Goal: Information Seeking & Learning: Learn about a topic

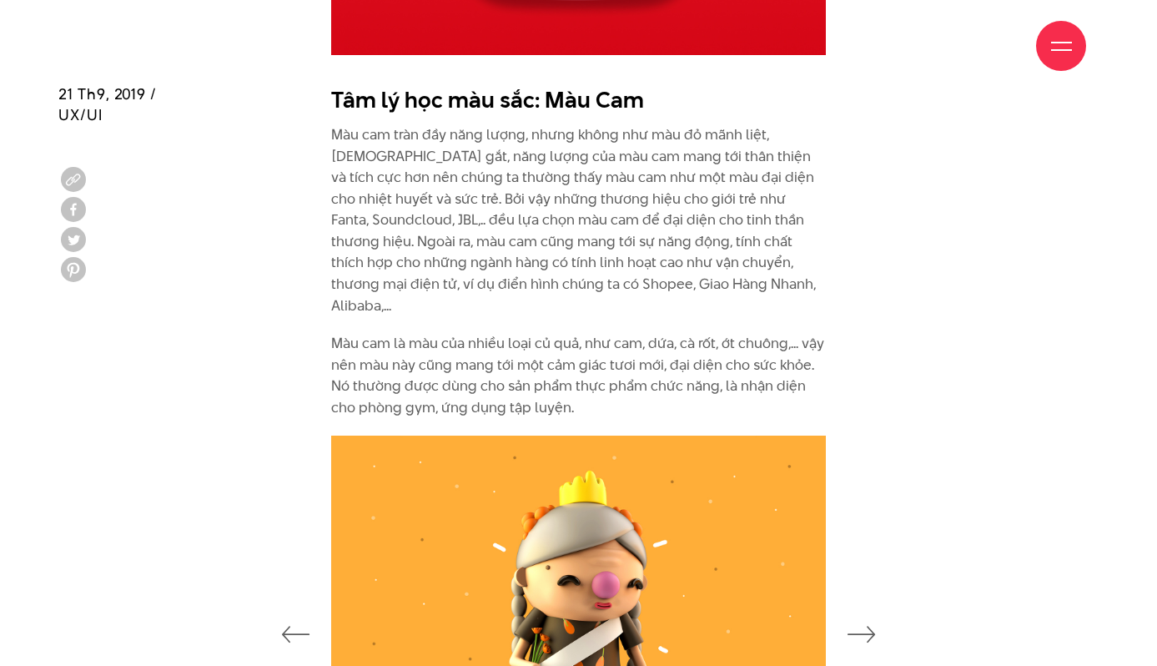
scroll to position [2834, 0]
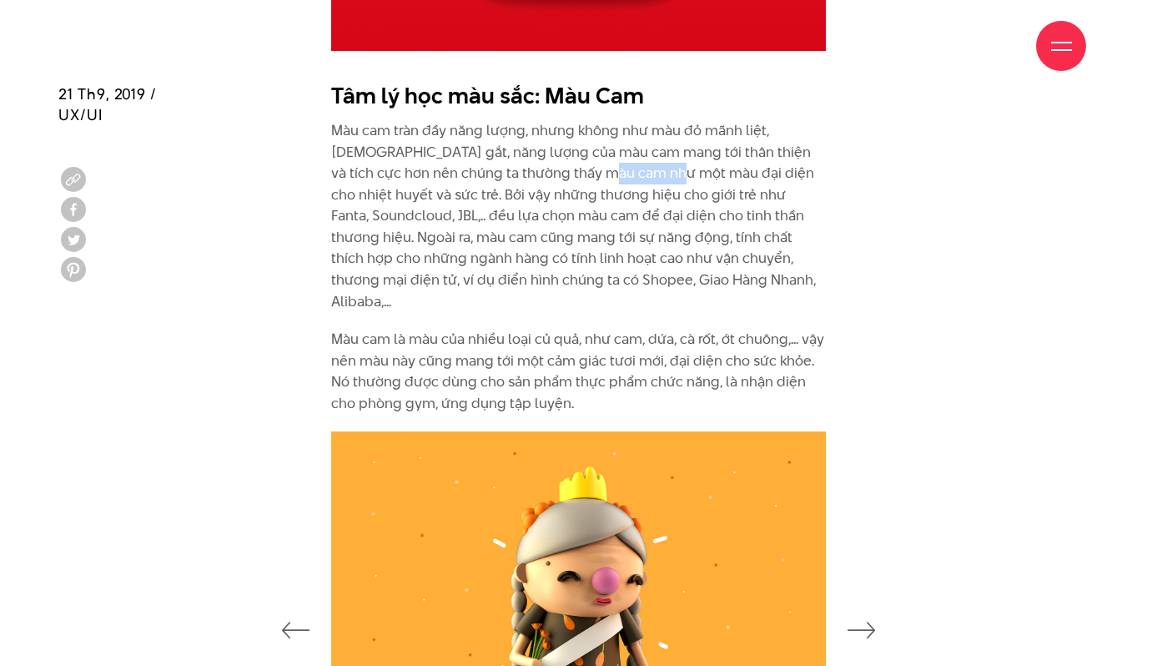
drag, startPoint x: 542, startPoint y: 149, endPoint x: 720, endPoint y: 175, distance: 180.6
click at [624, 160] on p "Màu cam tràn đầy năng lượng, nhưng không như màu đỏ mãnh liệt, [DEMOGRAPHIC_DAT…" at bounding box center [579, 216] width 496 height 192
click at [751, 179] on p "Màu cam tràn đầy năng lượng, nhưng không như màu đỏ mãnh liệt, [DEMOGRAPHIC_DAT…" at bounding box center [579, 216] width 496 height 192
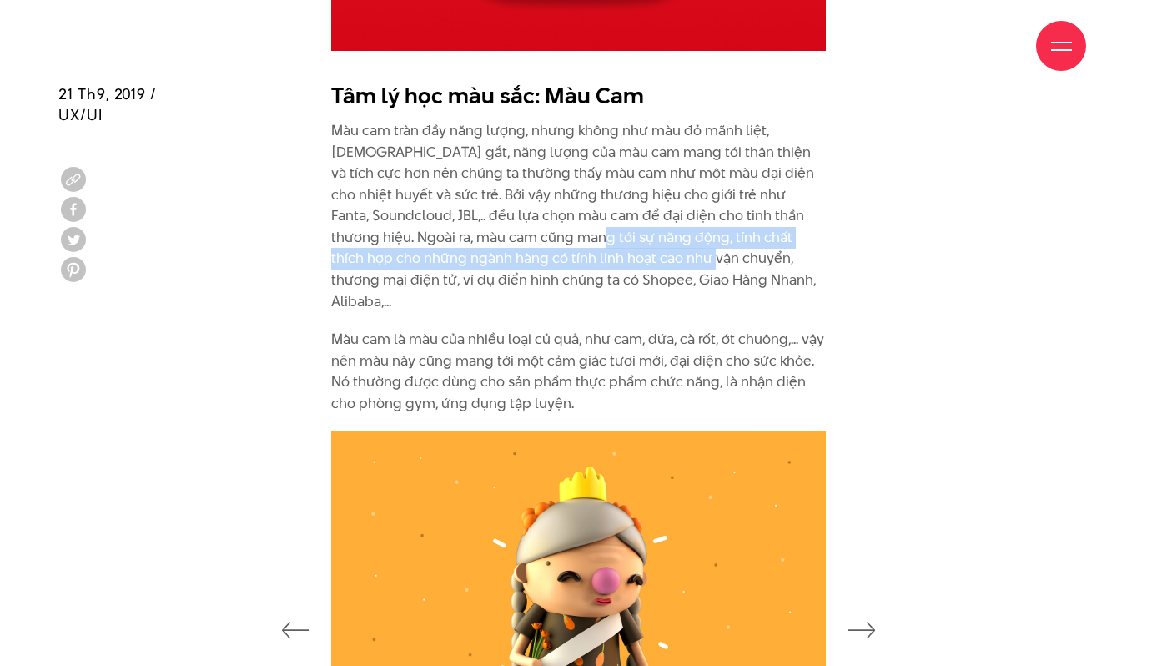
drag, startPoint x: 492, startPoint y: 214, endPoint x: 673, endPoint y: 242, distance: 184.1
click at [588, 229] on p "Màu cam tràn đầy năng lượng, nhưng không như màu đỏ mãnh liệt, [DEMOGRAPHIC_DAT…" at bounding box center [579, 216] width 496 height 192
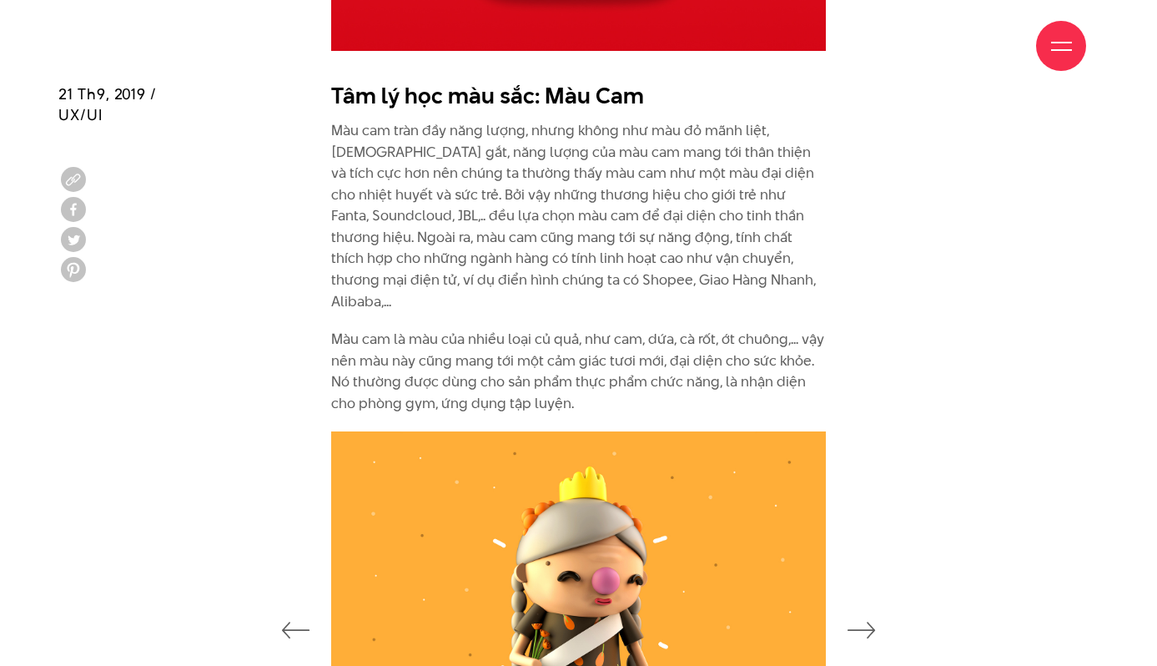
click at [683, 244] on p "Màu cam tràn đầy năng lượng, nhưng không như màu đỏ mãnh liệt, [DEMOGRAPHIC_DAT…" at bounding box center [579, 216] width 496 height 192
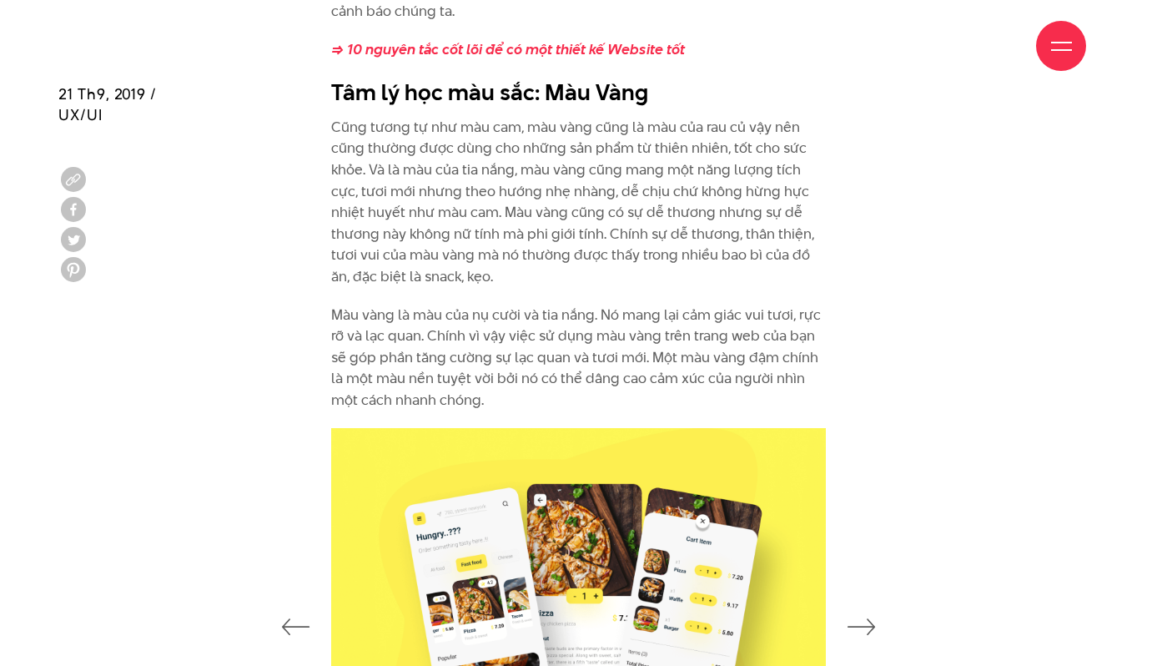
scroll to position [3723, 0]
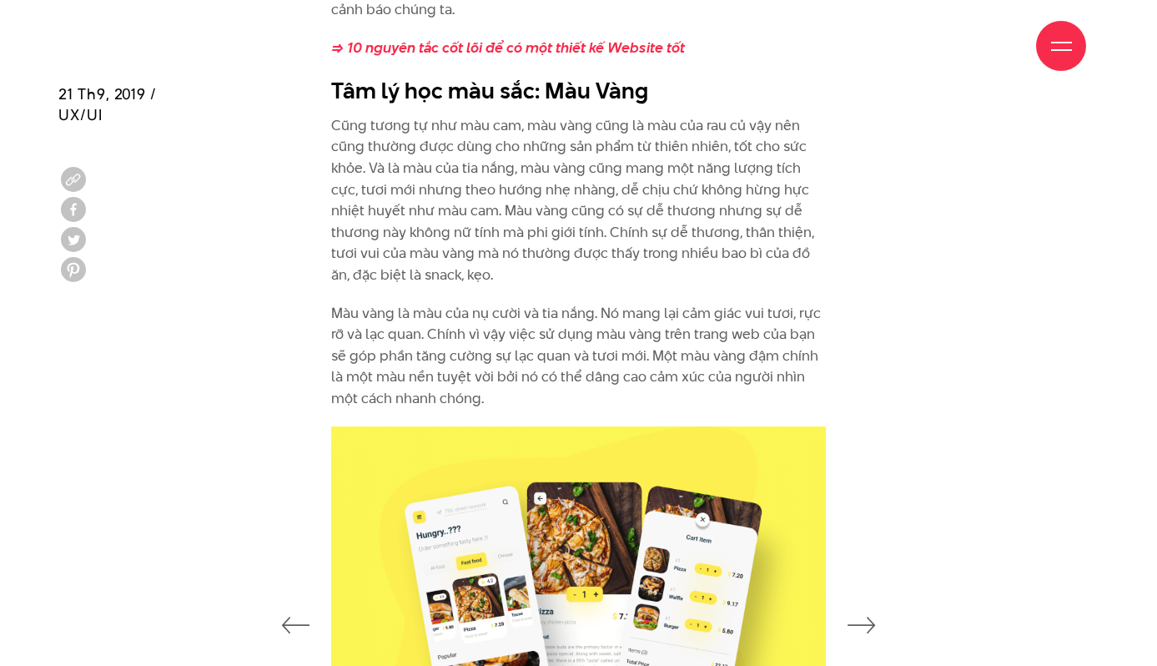
drag, startPoint x: 598, startPoint y: 134, endPoint x: 636, endPoint y: 138, distance: 37.8
click at [636, 138] on p "Cũng tương tự như màu cam, màu vàng cũng là màu của rau củ vậy nên cũng thường …" at bounding box center [579, 200] width 496 height 171
click at [690, 178] on p "Cũng tương tự như màu cam, màu vàng cũng là màu của rau củ vậy nên cũng thường …" at bounding box center [579, 200] width 496 height 171
drag, startPoint x: 562, startPoint y: 184, endPoint x: 682, endPoint y: 199, distance: 121.1
click at [680, 198] on p "Cũng tương tự như màu cam, màu vàng cũng là màu của rau củ vậy nên cũng thường …" at bounding box center [579, 200] width 496 height 171
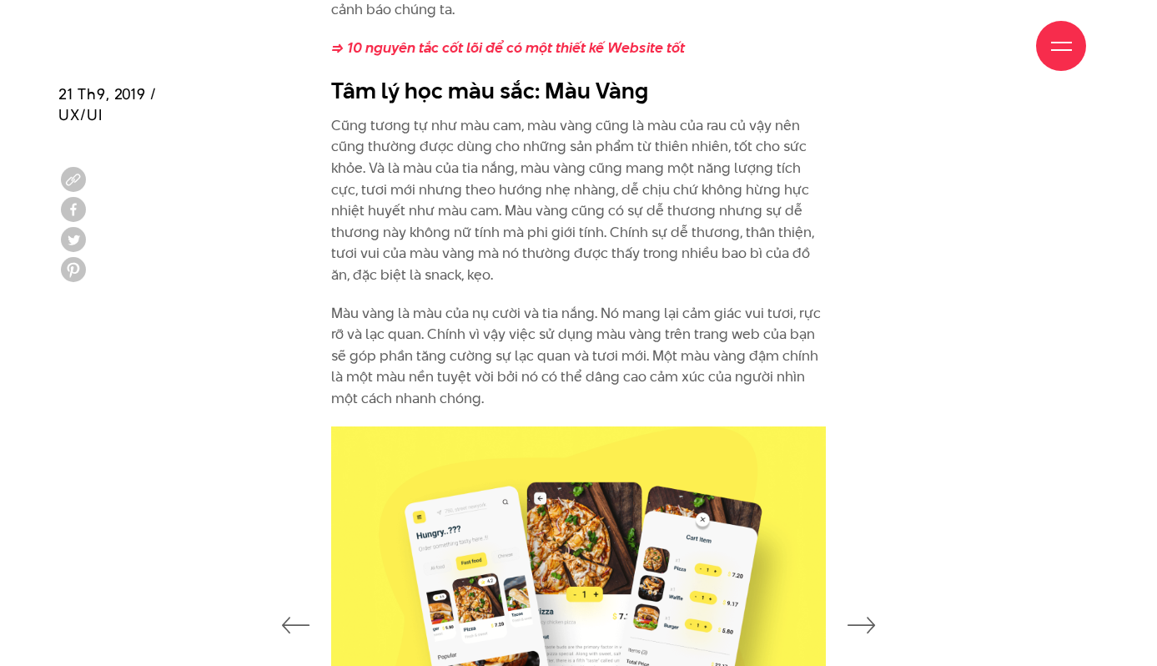
click at [723, 216] on p "Cũng tương tự như màu cam, màu vàng cũng là màu của rau củ vậy nên cũng thường …" at bounding box center [579, 200] width 496 height 171
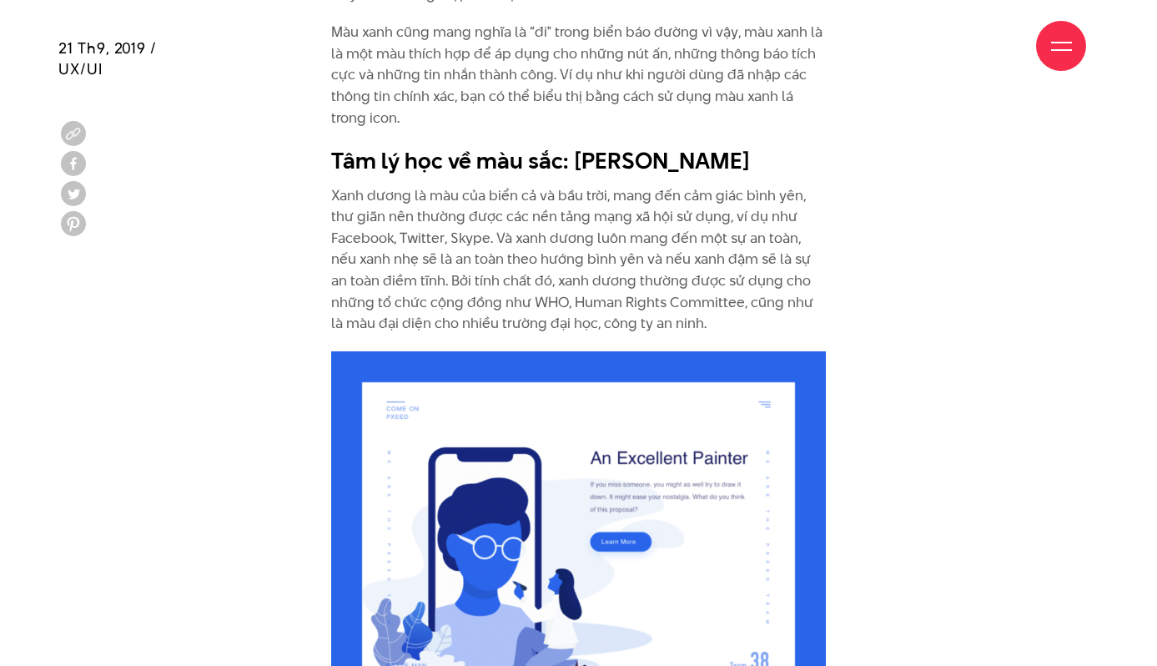
scroll to position [5298, 0]
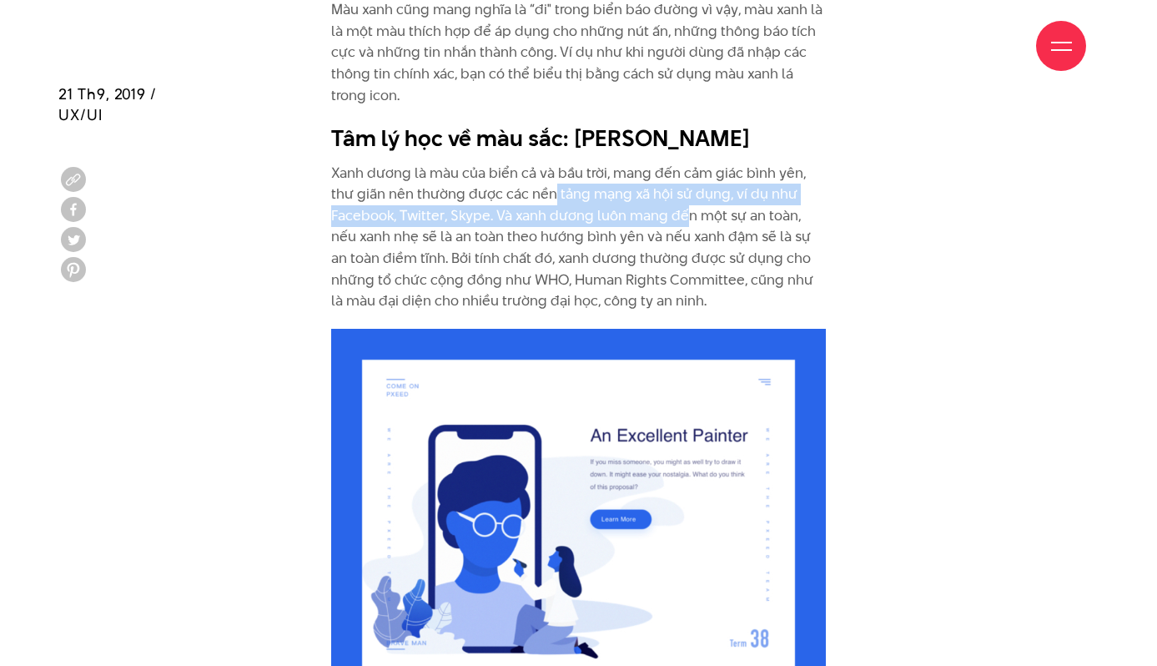
drag, startPoint x: 552, startPoint y: 140, endPoint x: 739, endPoint y: 167, distance: 188.0
click at [693, 163] on p "Xanh dương là màu của biển cả và bầu trời, mang đến cảm giác bình yên, thư giãn…" at bounding box center [579, 237] width 496 height 149
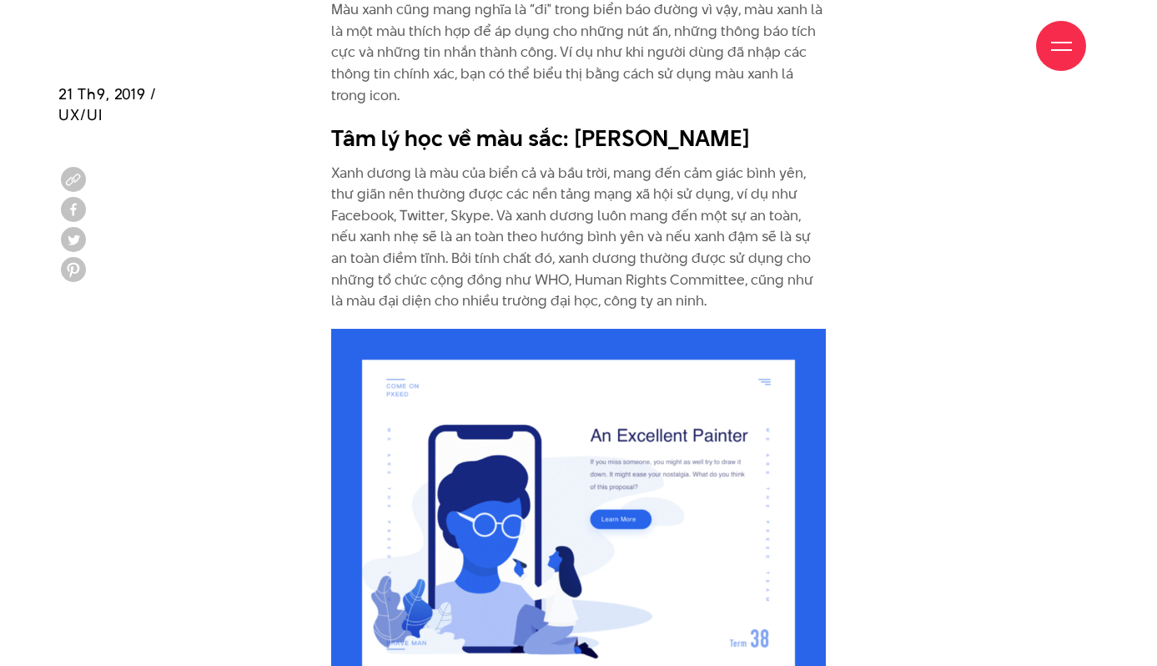
click at [739, 167] on p "Xanh dương là màu của biển cả và bầu trời, mang đến cảm giác bình yên, thư giãn…" at bounding box center [579, 237] width 496 height 149
drag, startPoint x: 633, startPoint y: 189, endPoint x: 706, endPoint y: 194, distance: 72.8
click at [706, 194] on p "Xanh dương là màu của biển cả và bầu trời, mang đến cảm giác bình yên, thư giãn…" at bounding box center [579, 237] width 496 height 149
click at [794, 224] on p "Xanh dương là màu của biển cả và bầu trời, mang đến cảm giác bình yên, thư giãn…" at bounding box center [579, 237] width 496 height 149
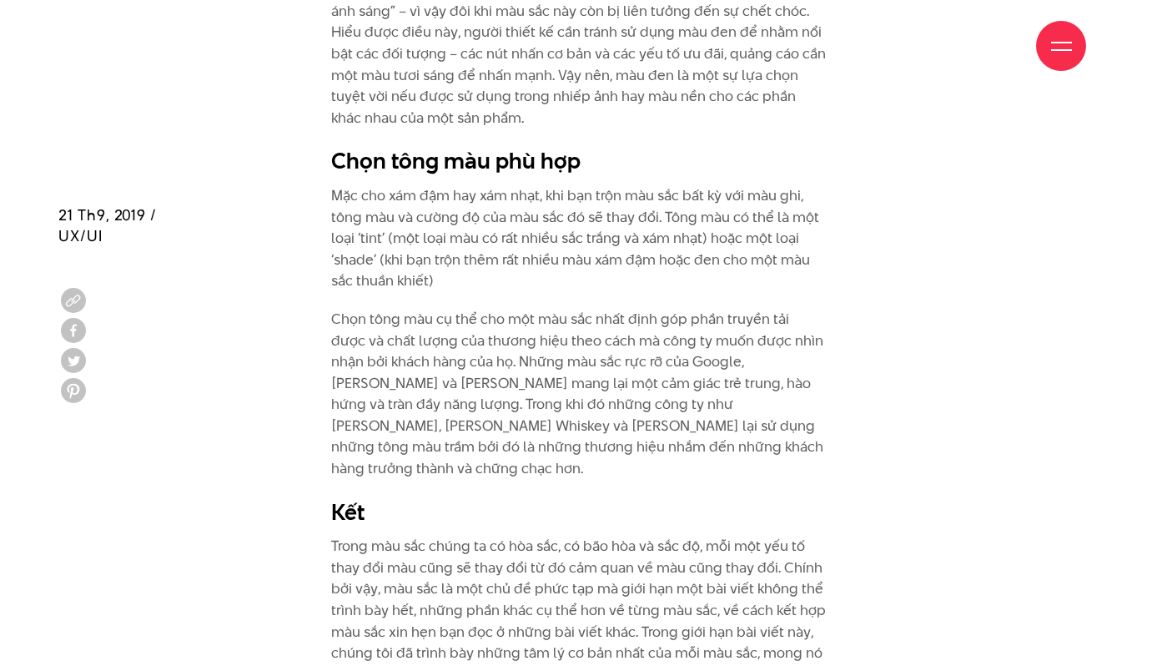
scroll to position [9672, 0]
